Goal: Check status: Check status

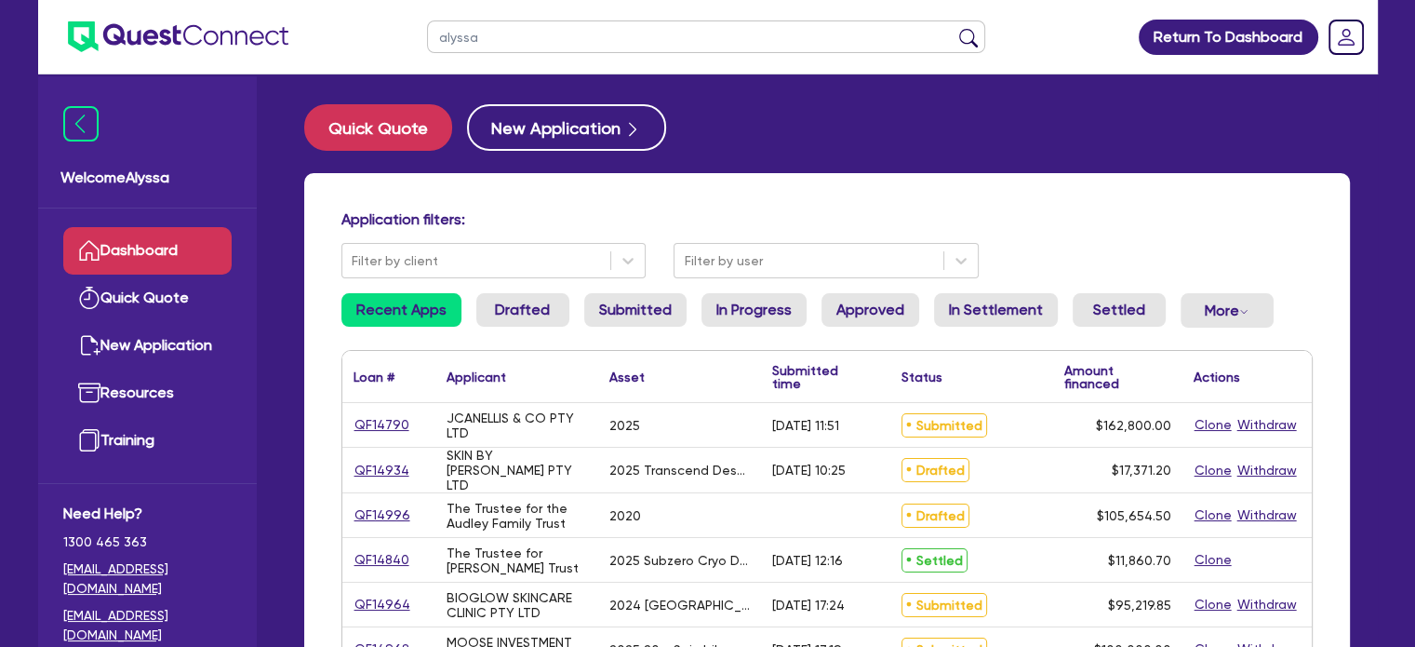
type input "alyssa"
click at [953, 28] on button "submit" at bounding box center [968, 41] width 30 height 26
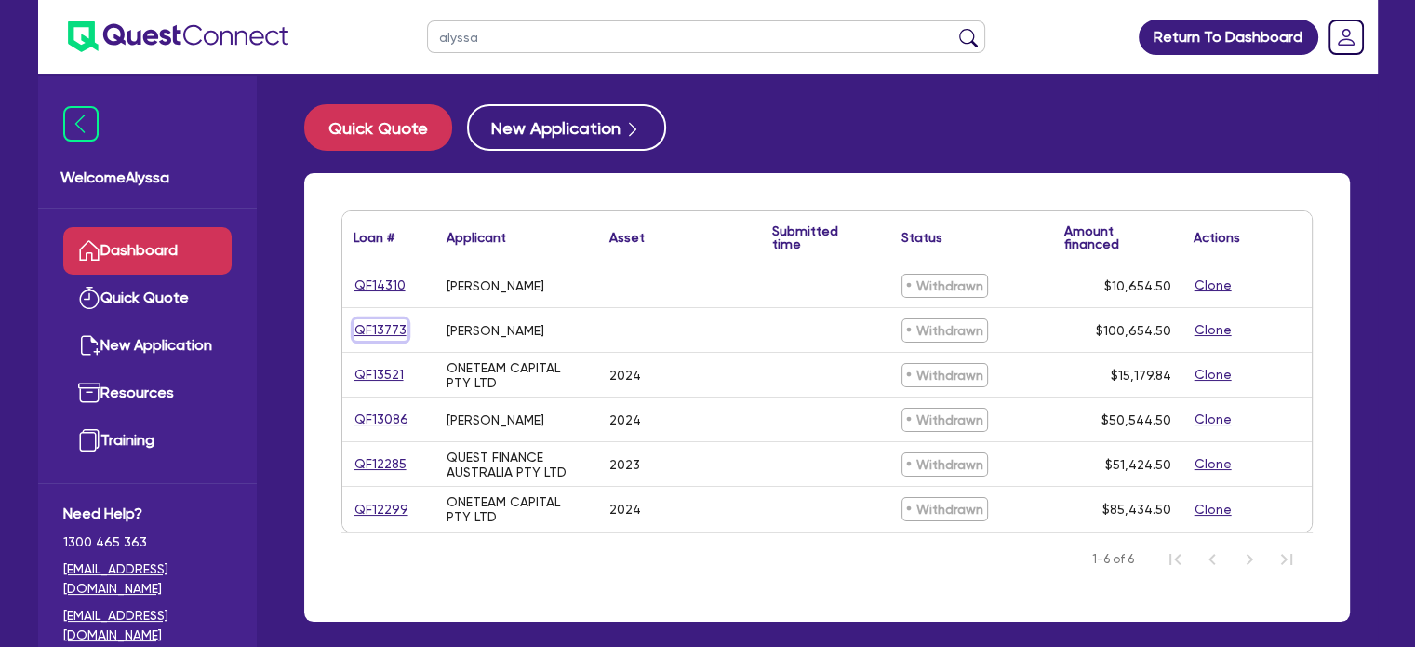
click at [369, 330] on link "QF13773" at bounding box center [380, 329] width 54 height 21
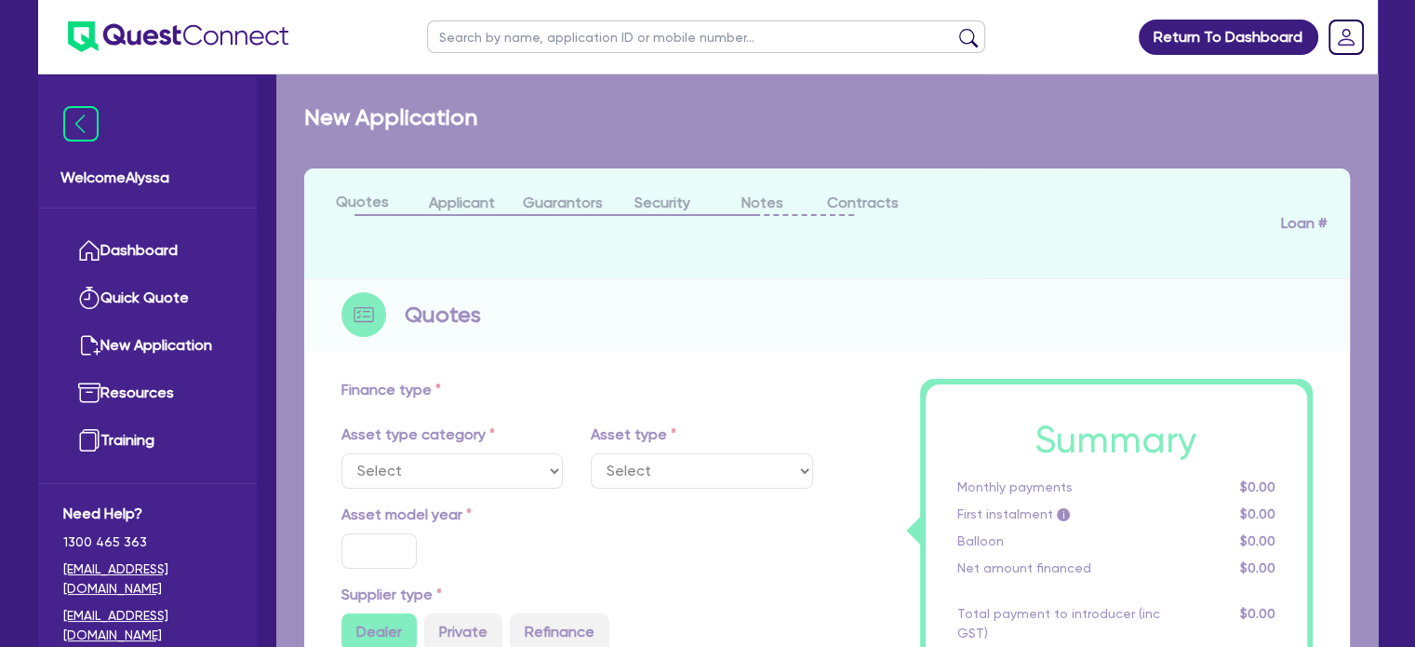
type input "100,000"
type input "10"
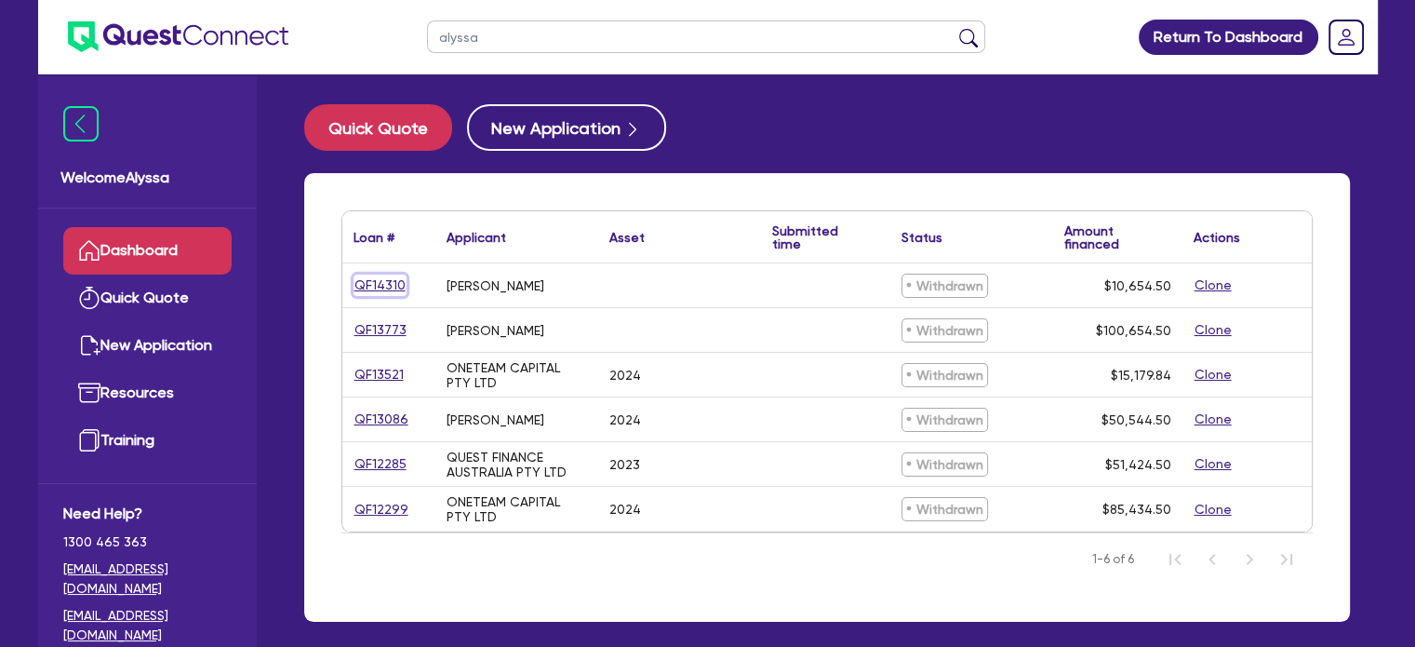
click at [375, 284] on link "QF14310" at bounding box center [379, 284] width 53 height 21
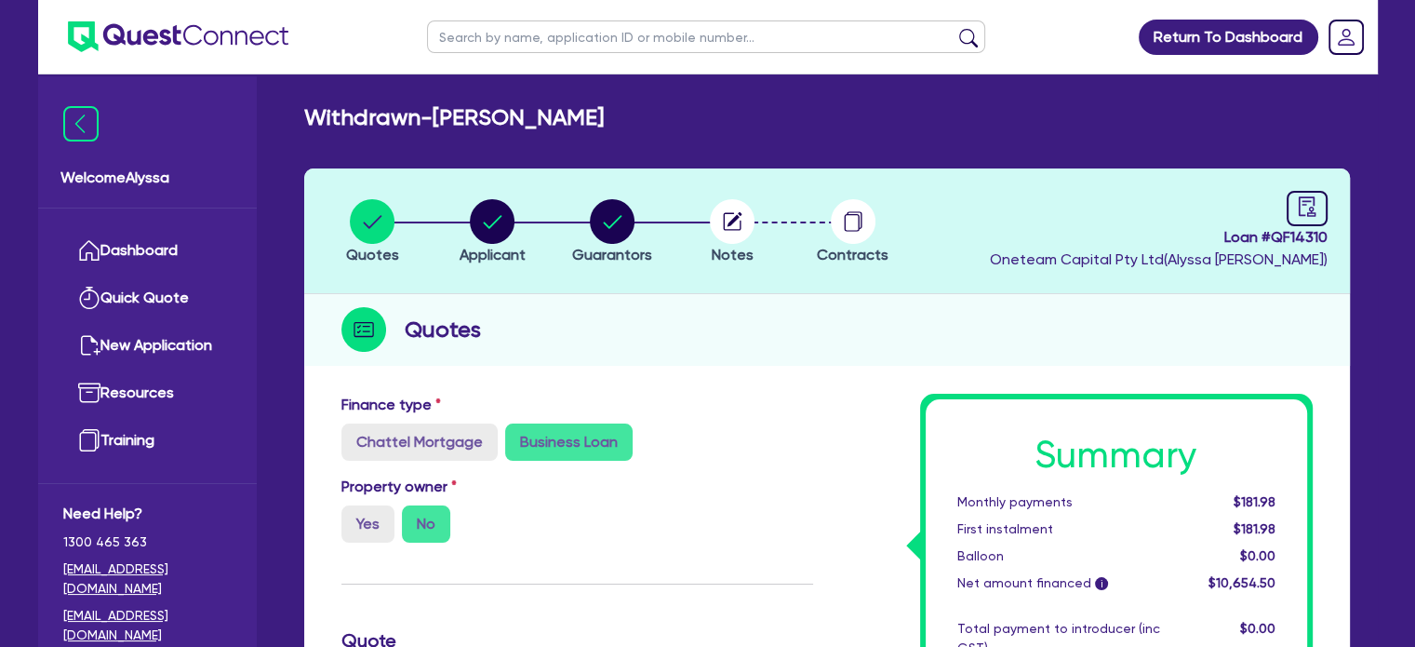
click at [1328, 208] on header "Quotes Applicant [GEOGRAPHIC_DATA] Notes Contracts Loan # QF14310 Oneteam Capit…" at bounding box center [827, 231] width 1046 height 126
click at [1300, 207] on icon "audit" at bounding box center [1307, 206] width 20 height 20
select select "WITHDRAWN_BY_INTRODUCER"
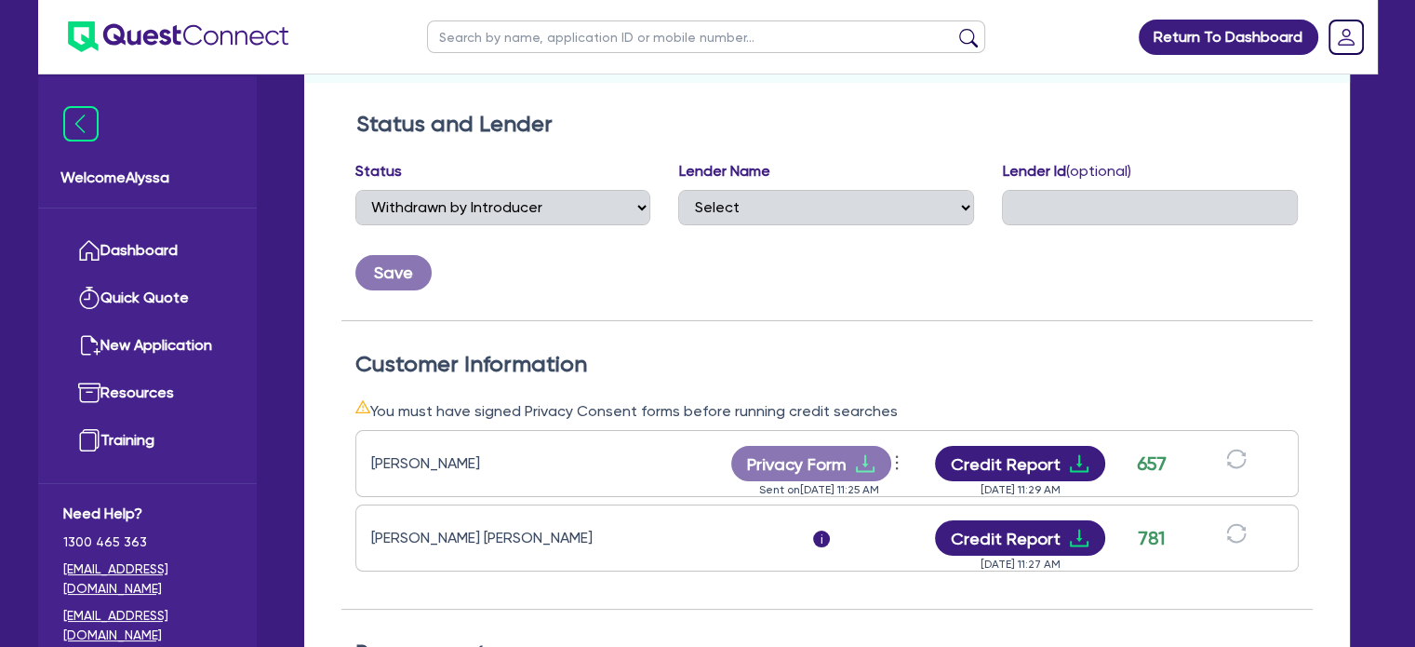
scroll to position [283, 0]
